Goal: Information Seeking & Learning: Learn about a topic

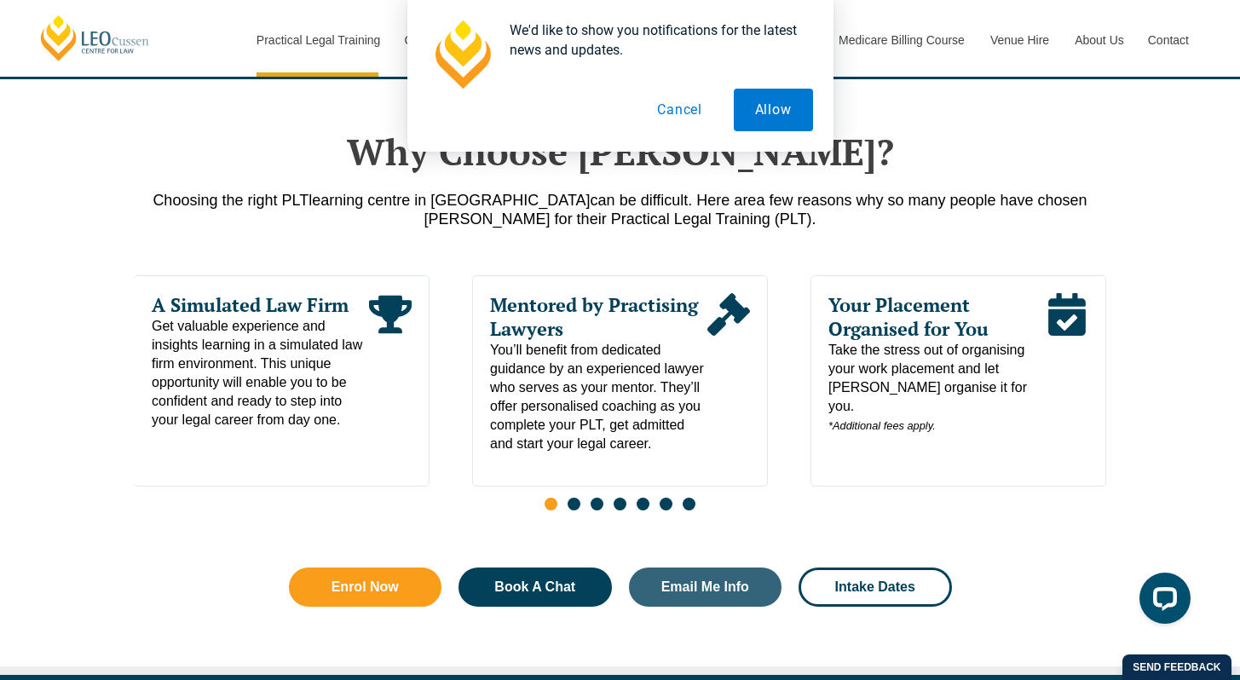
scroll to position [794, 0]
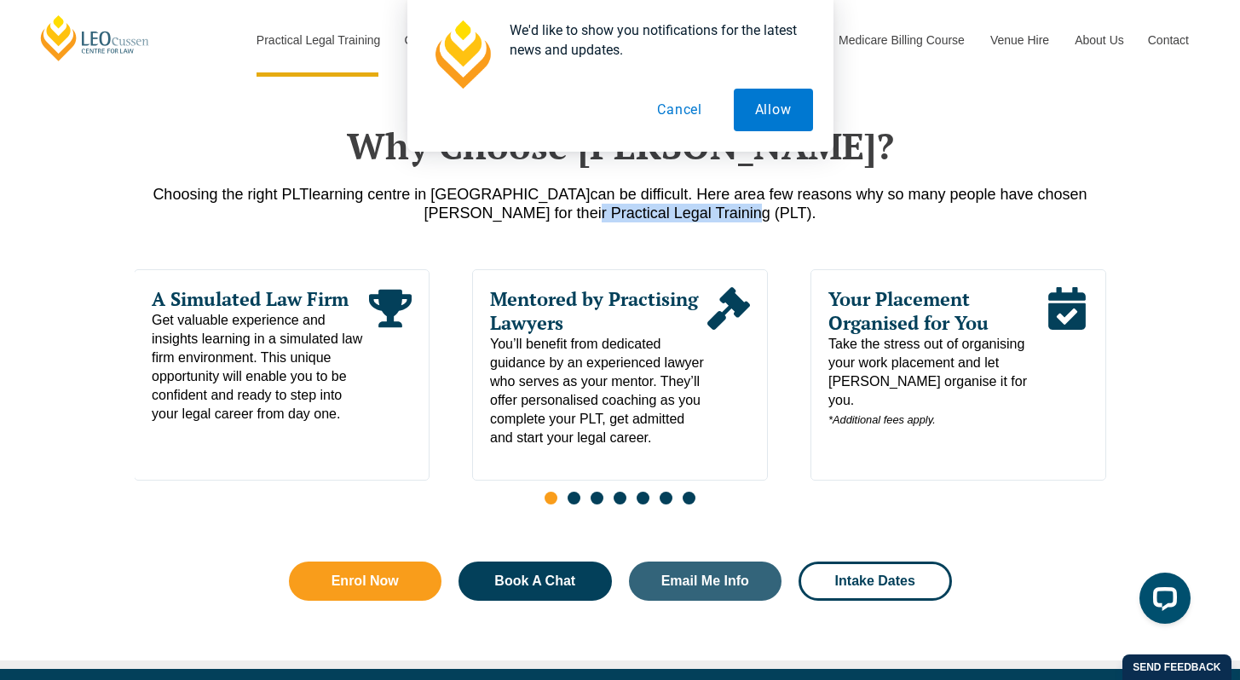
drag, startPoint x: 700, startPoint y: 220, endPoint x: 539, endPoint y: 217, distance: 161.1
click at [539, 217] on p "Choosing the right PLT learning centre in Victoria can be difficult. Here are a…" at bounding box center [621, 204] width 972 height 38
copy p "Practical Legal Training"
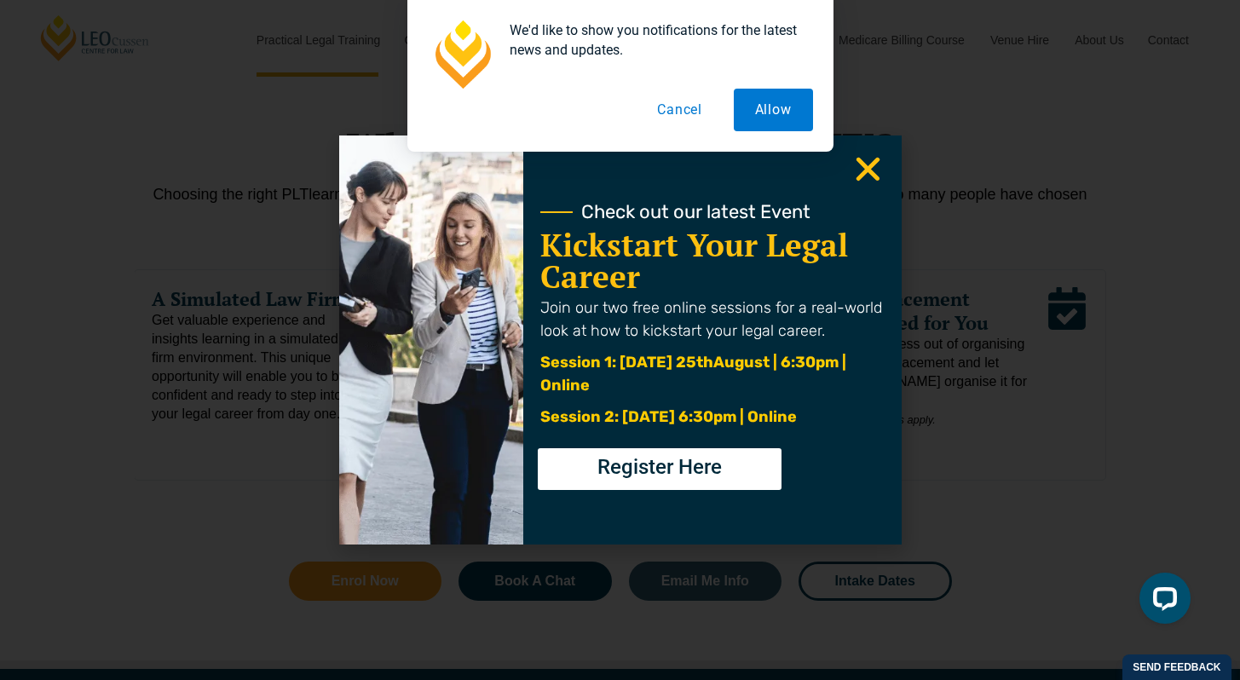
click at [874, 167] on icon "Close" at bounding box center [868, 169] width 33 height 33
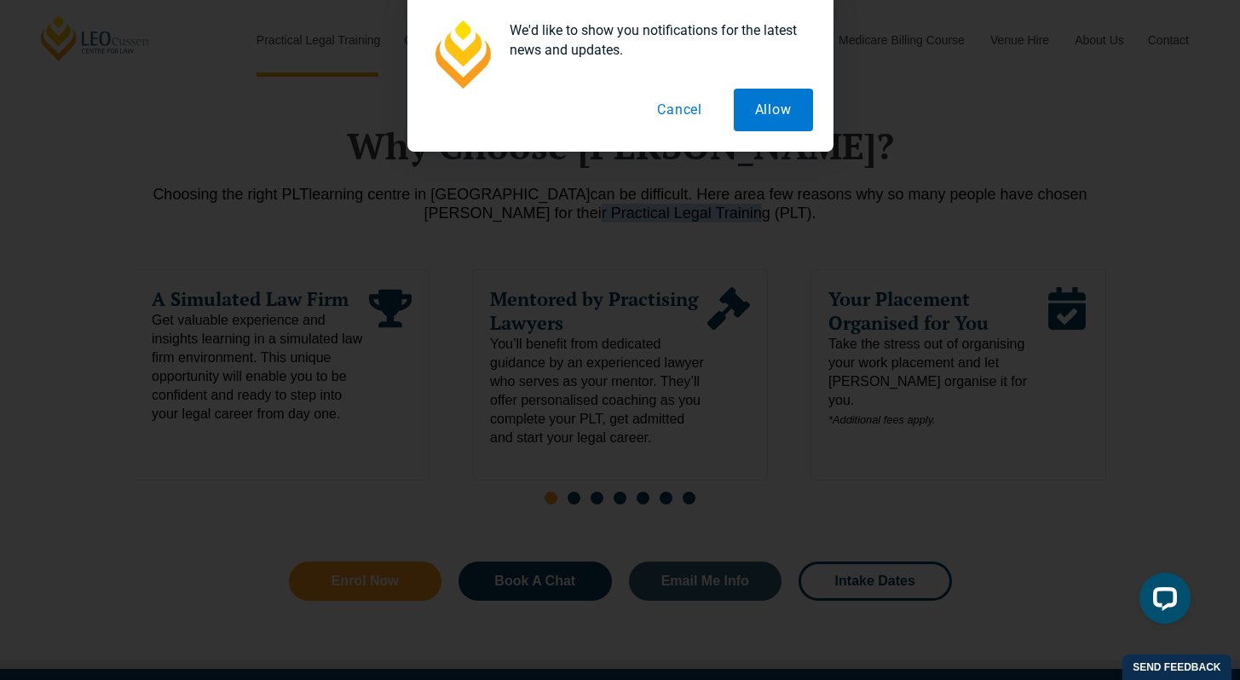
click at [860, 170] on icon "Close" at bounding box center [868, 169] width 33 height 33
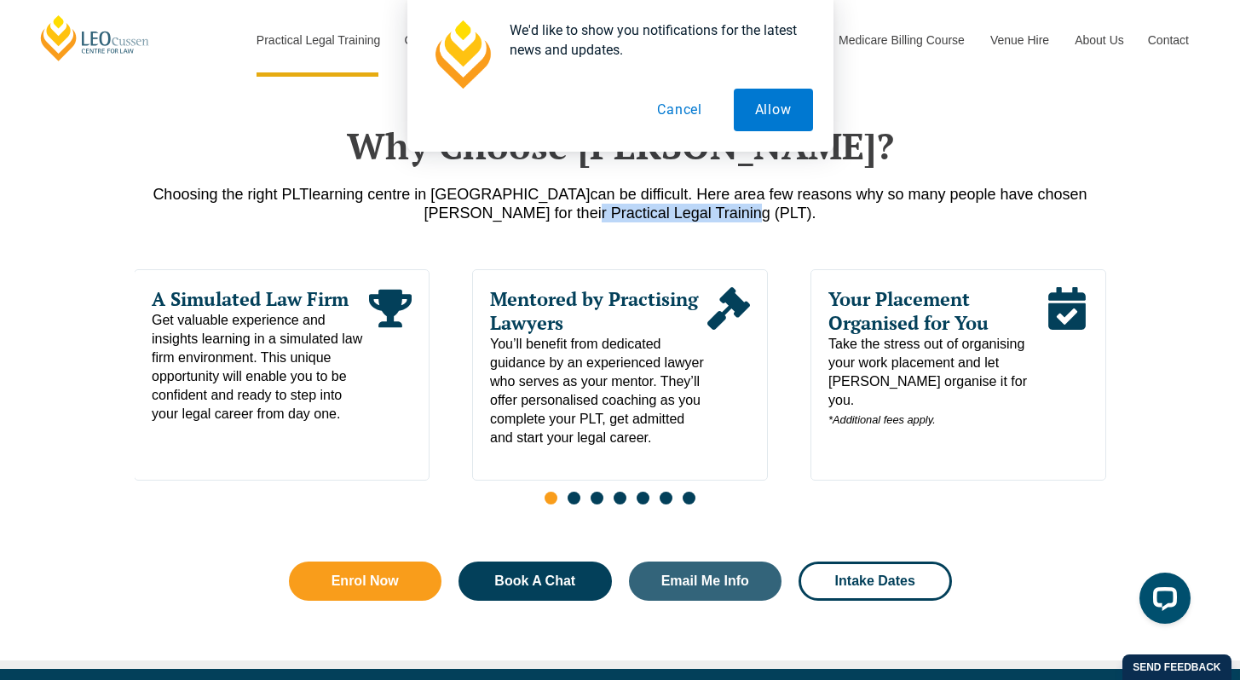
click at [680, 113] on button "Cancel" at bounding box center [680, 110] width 88 height 43
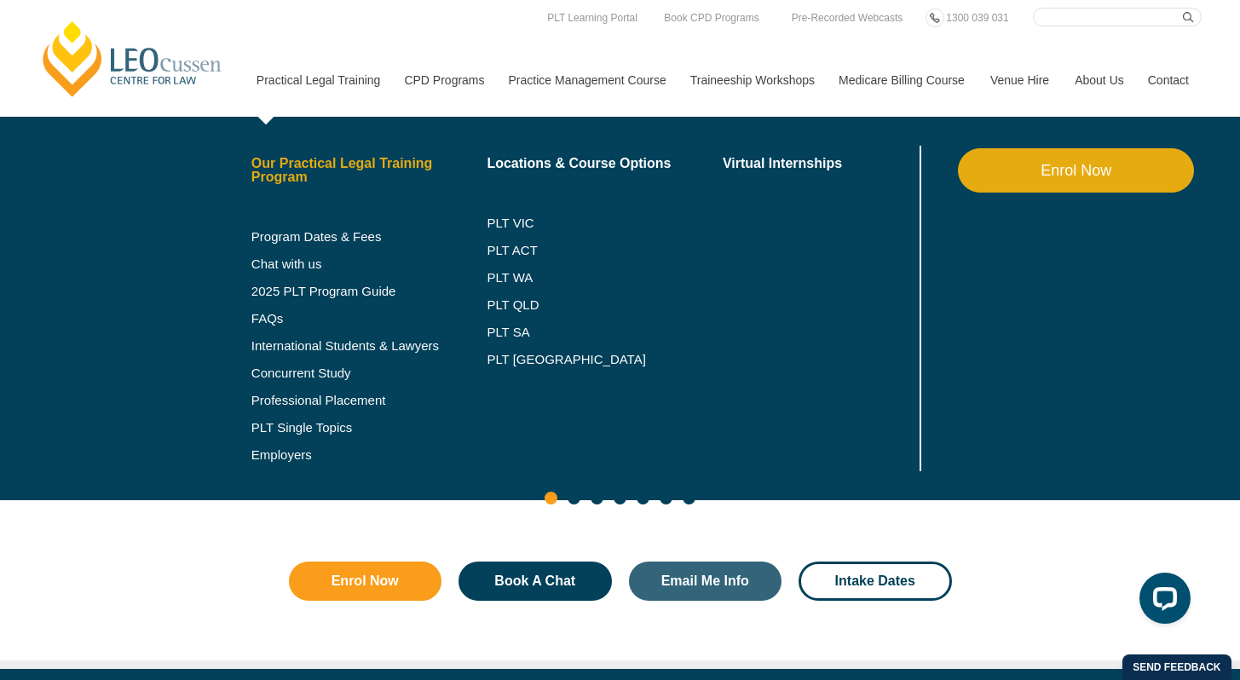
click at [309, 163] on link "Our Practical Legal Training Program" at bounding box center [369, 170] width 236 height 27
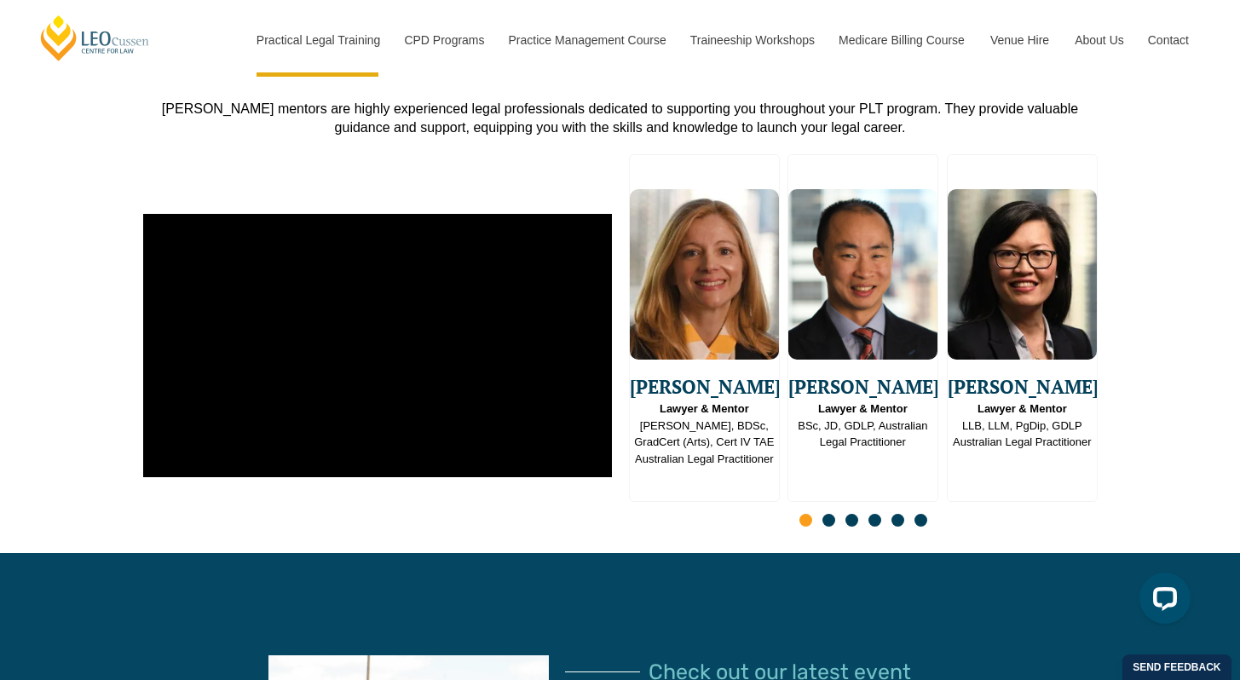
scroll to position [4363, 0]
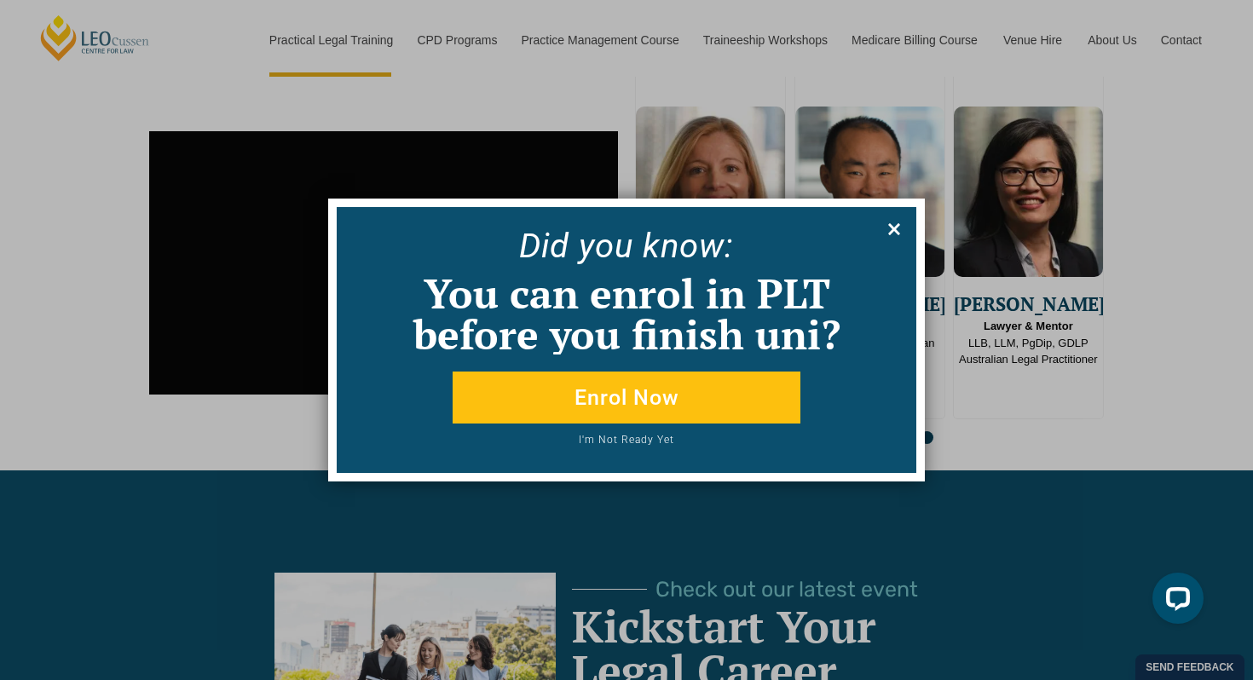
click at [888, 230] on icon at bounding box center [894, 229] width 19 height 19
